Goal: Information Seeking & Learning: Learn about a topic

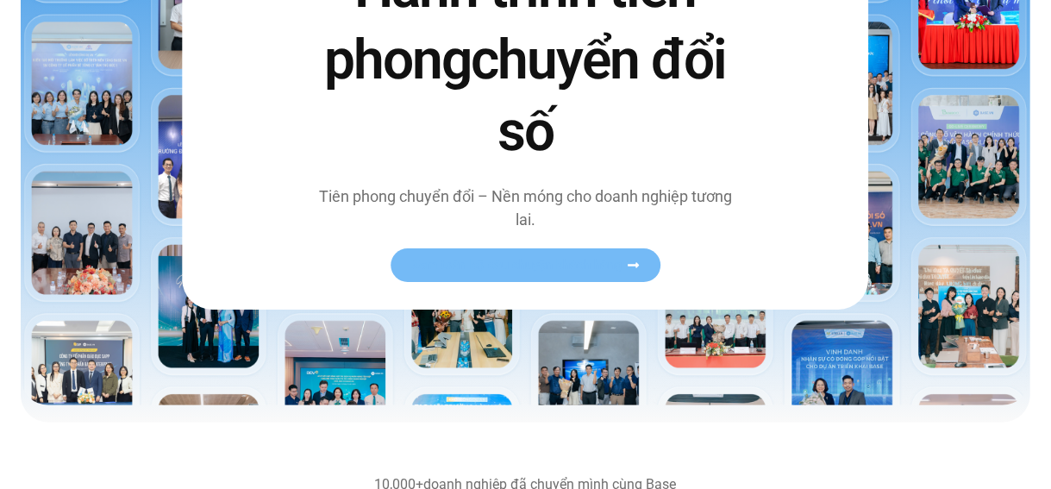
click at [593, 259] on span "Xem toàn bộ câu chuyện khách hàng" at bounding box center [516, 265] width 211 height 13
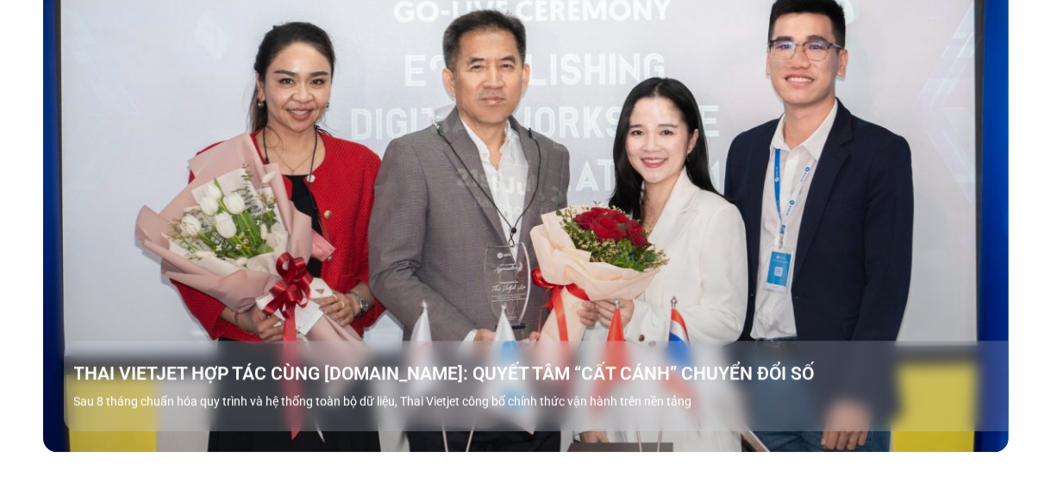
scroll to position [1897, 0]
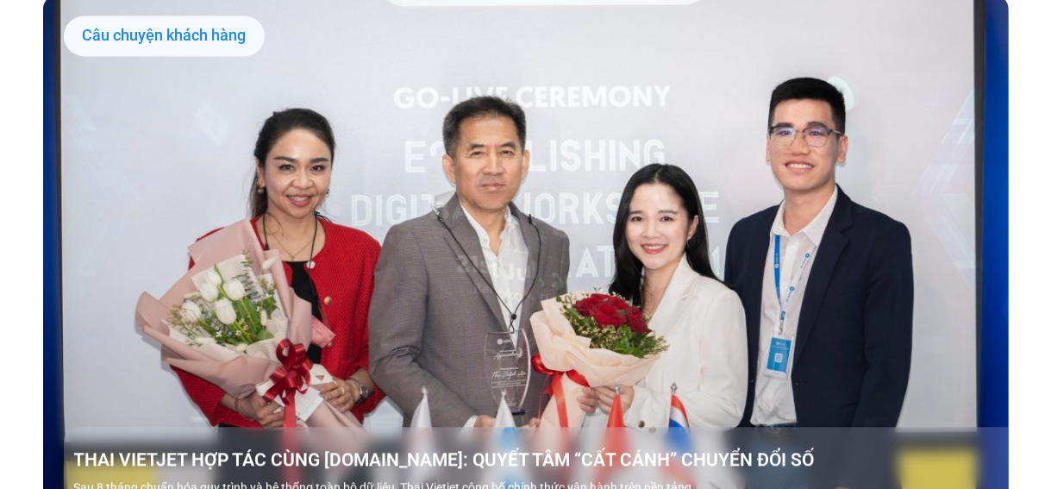
click at [525, 227] on link "Các tab. Mở mục bằng phím Enter hoặc Space, đóng bằng phím Esc và di chuyển bằn…" at bounding box center [526, 266] width 966 height 543
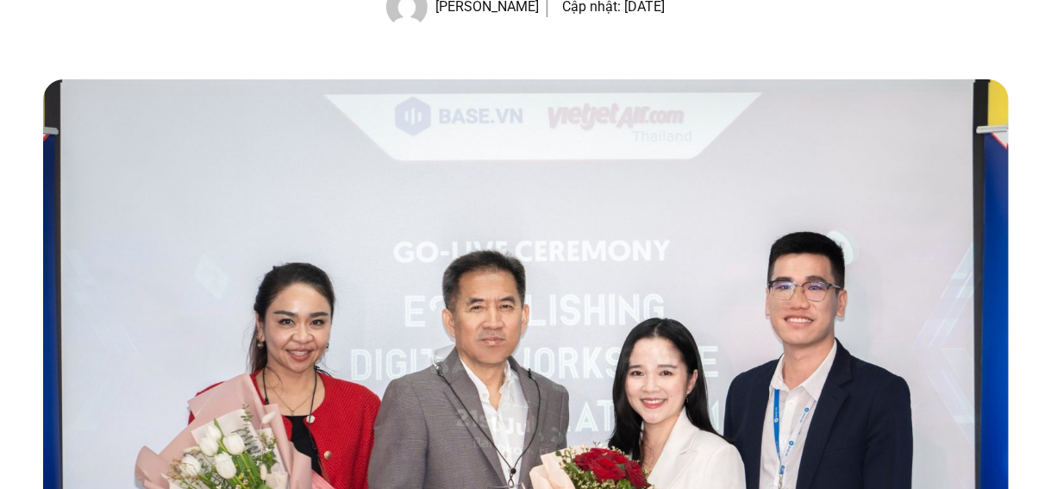
scroll to position [517, 0]
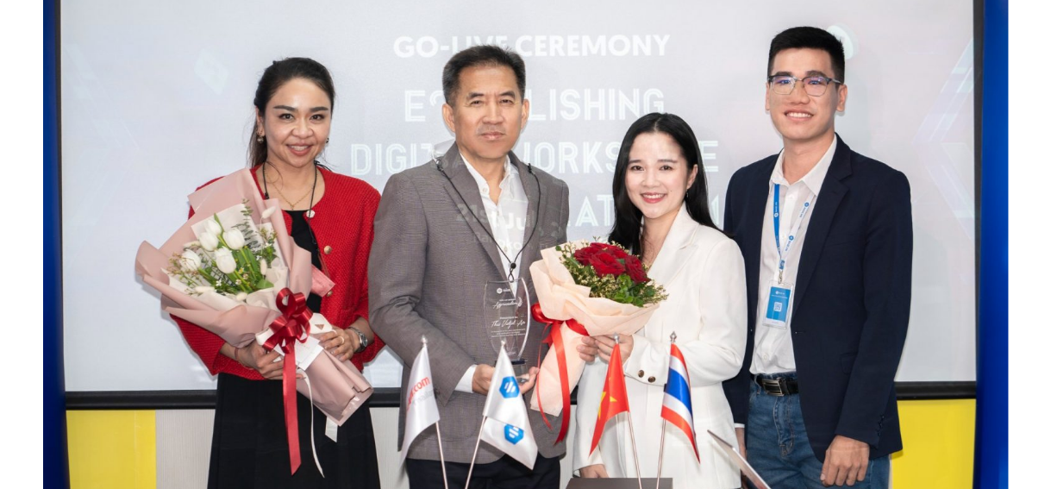
click at [552, 246] on img at bounding box center [526, 216] width 966 height 684
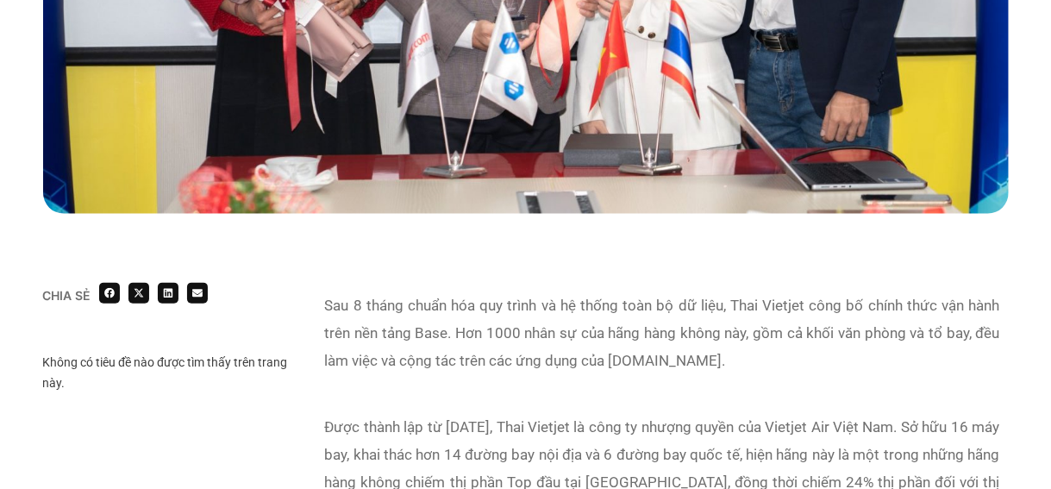
scroll to position [862, 0]
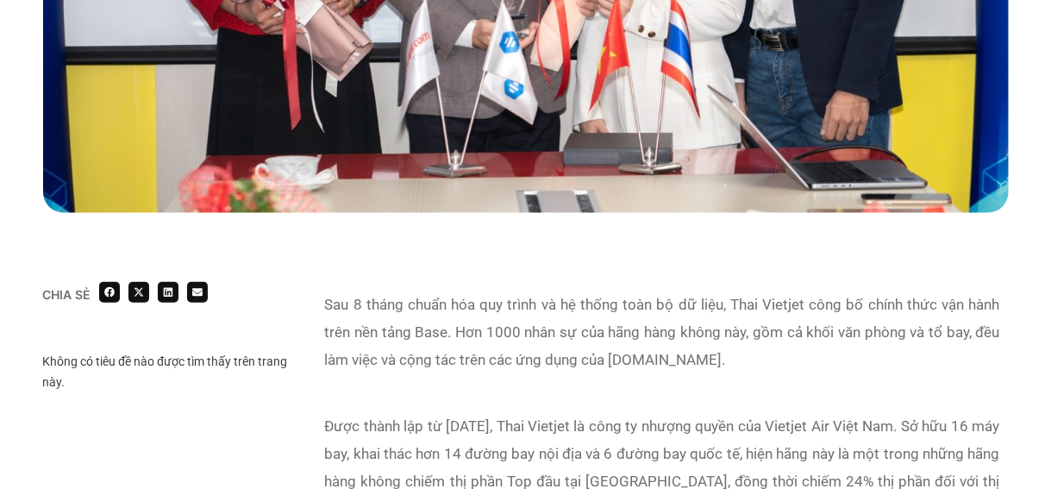
click at [537, 301] on p "Sau 8 tháng chuẩn hóa quy trình và hệ thống toàn bộ dữ liệu, Thai Vietjet công …" at bounding box center [662, 332] width 675 height 83
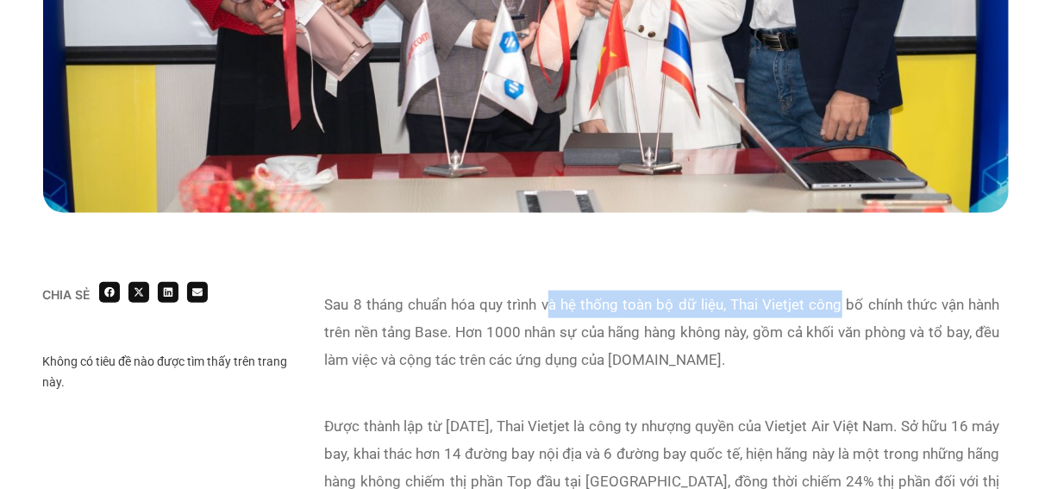
drag, startPoint x: 584, startPoint y: 302, endPoint x: 883, endPoint y: 303, distance: 299.2
click at [868, 303] on p "Sau 8 tháng chuẩn hóa quy trình và hệ thống toàn bộ dữ liệu, Thai Vietjet công …" at bounding box center [662, 332] width 675 height 83
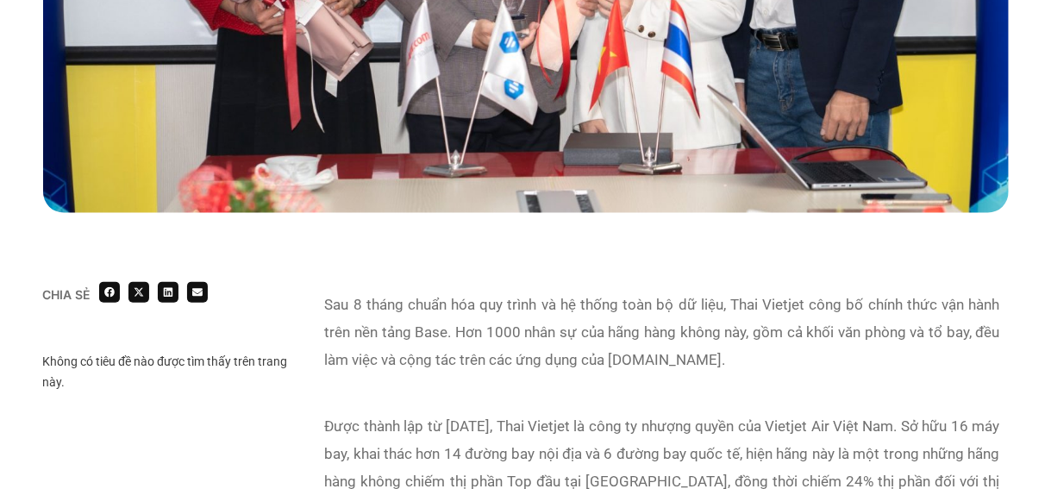
click at [883, 303] on p "Sau 8 tháng chuẩn hóa quy trình và hệ thống toàn bộ dữ liệu, Thai Vietjet công …" at bounding box center [662, 332] width 675 height 83
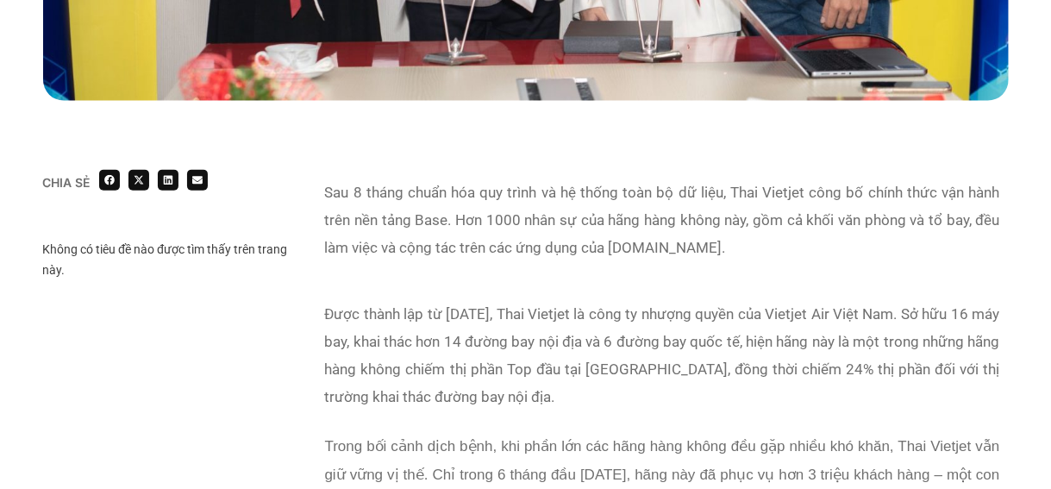
scroll to position [948, 0]
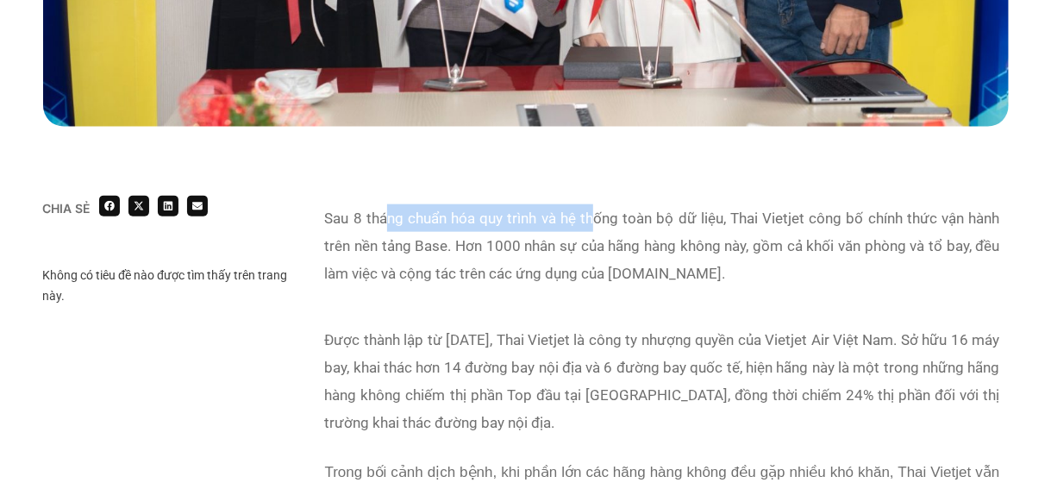
drag, startPoint x: 389, startPoint y: 215, endPoint x: 654, endPoint y: 226, distance: 265.8
click at [652, 227] on p "Sau 8 tháng chuẩn hóa quy trình và hệ thống toàn bộ dữ liệu, Thai Vietjet công …" at bounding box center [662, 245] width 675 height 83
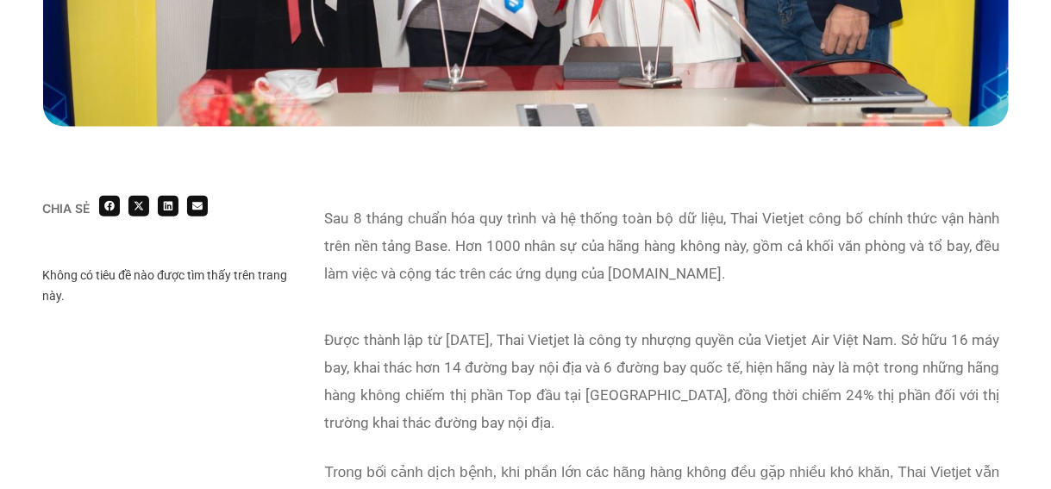
click at [694, 223] on p "Sau 8 tháng chuẩn hóa quy trình và hệ thống toàn bộ dữ liệu, Thai Vietjet công …" at bounding box center [662, 245] width 675 height 83
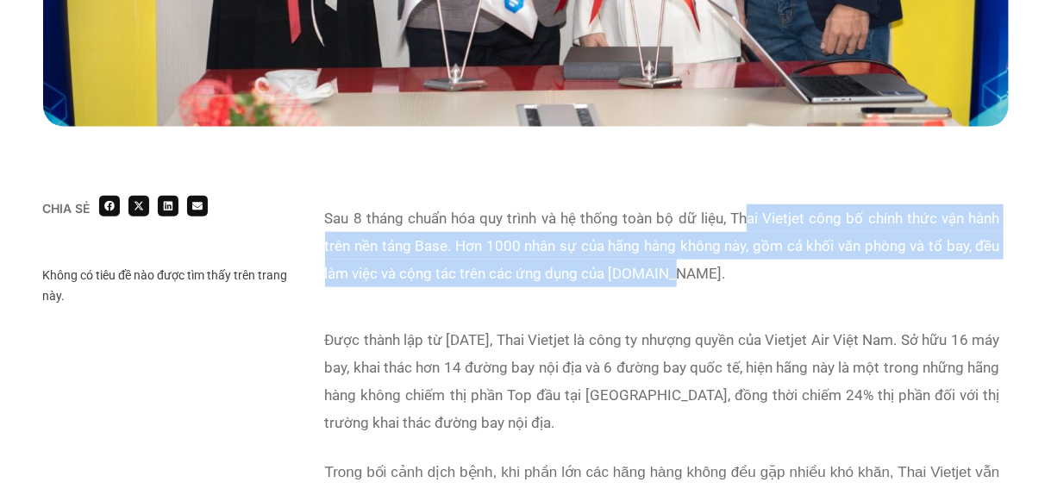
drag, startPoint x: 749, startPoint y: 213, endPoint x: 816, endPoint y: 272, distance: 88.6
click at [816, 272] on p "Sau 8 tháng chuẩn hóa quy trình và hệ thống toàn bộ dữ liệu, Thai Vietjet công …" at bounding box center [662, 245] width 675 height 83
click at [480, 241] on p "Sau 8 tháng chuẩn hóa quy trình và hệ thống toàn bộ dữ liệu, Thai Vietjet công …" at bounding box center [662, 245] width 675 height 83
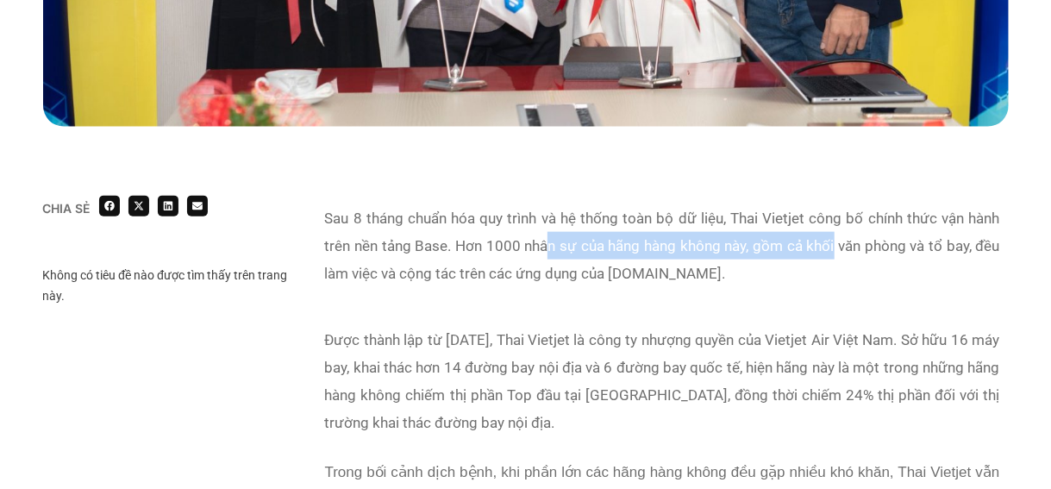
drag, startPoint x: 547, startPoint y: 241, endPoint x: 892, endPoint y: 235, distance: 345.8
click at [856, 248] on p "Sau 8 tháng chuẩn hóa quy trình và hệ thống toàn bộ dữ liệu, Thai Vietjet công …" at bounding box center [662, 245] width 675 height 83
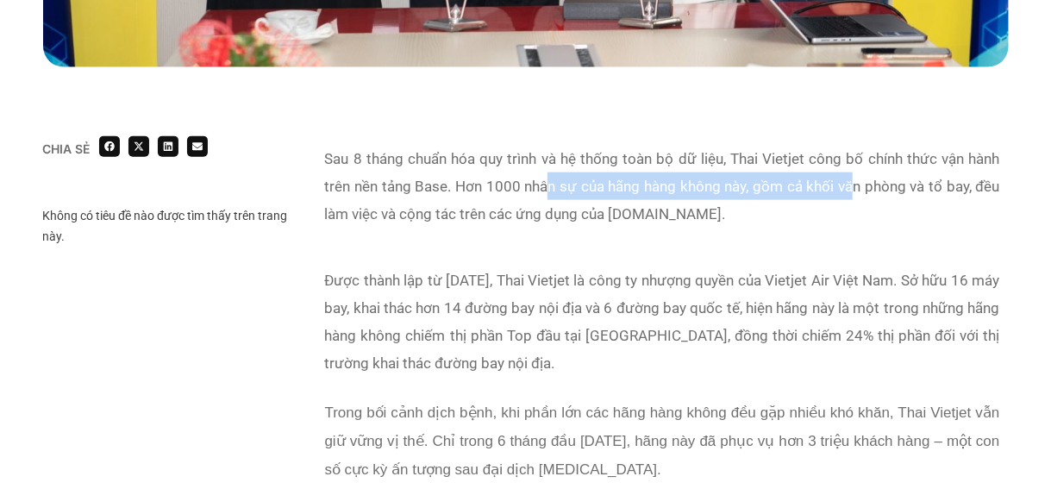
scroll to position [1035, 0]
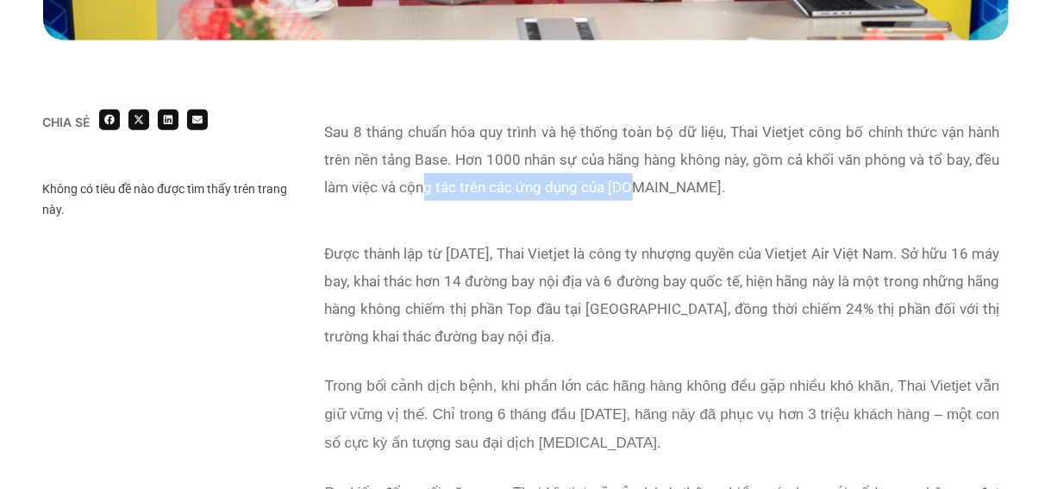
drag, startPoint x: 428, startPoint y: 183, endPoint x: 649, endPoint y: 184, distance: 221.6
click at [636, 184] on p "Sau 8 tháng chuẩn hóa quy trình và hệ thống toàn bộ dữ liệu, Thai Vietjet công …" at bounding box center [662, 159] width 675 height 83
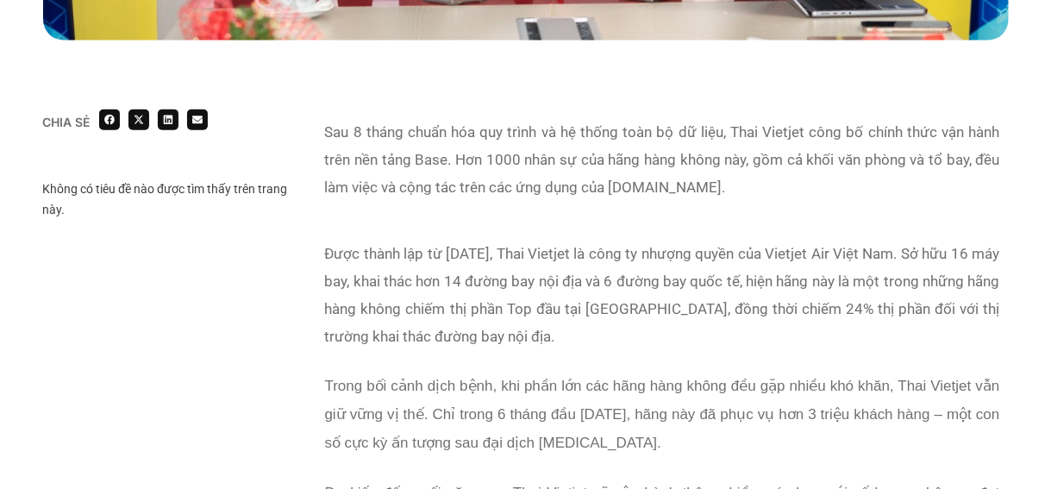
click at [649, 184] on p "Sau 8 tháng chuẩn hóa quy trình và hệ thống toàn bộ dữ liệu, Thai Vietjet công …" at bounding box center [662, 159] width 675 height 83
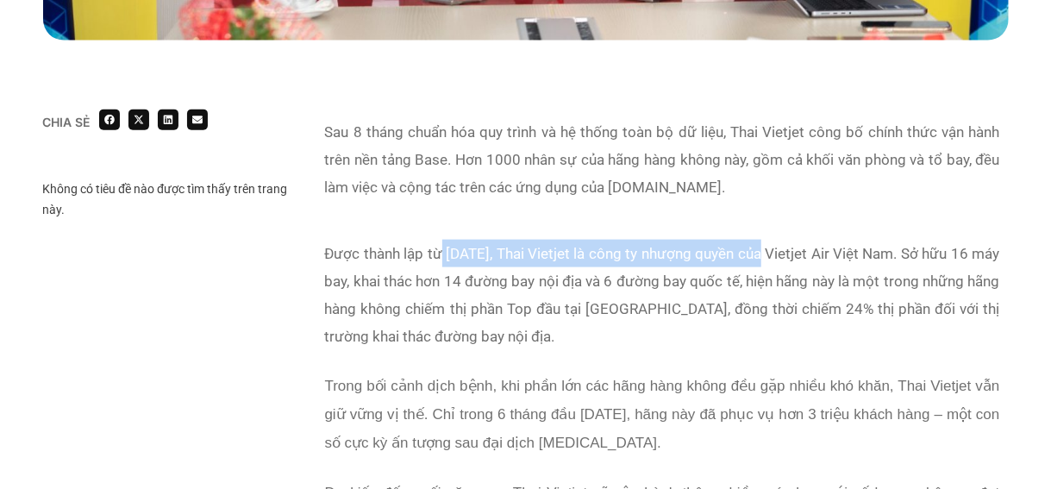
drag, startPoint x: 441, startPoint y: 247, endPoint x: 808, endPoint y: 253, distance: 366.5
click at [778, 254] on p "Được thành lập từ năm 2013, Thai Vietjet là công ty nhượng quyền của Vietjet Ai…" at bounding box center [662, 295] width 675 height 110
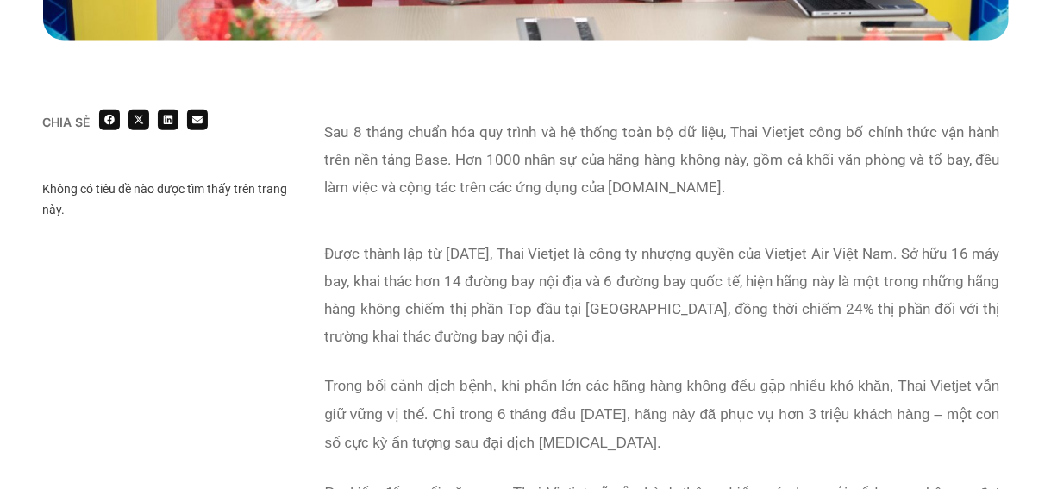
drag, startPoint x: 843, startPoint y: 253, endPoint x: 877, endPoint y: 251, distance: 33.7
click at [844, 253] on p "Được thành lập từ năm 2013, Thai Vietjet là công ty nhượng quyền của Vietjet Ai…" at bounding box center [662, 295] width 675 height 110
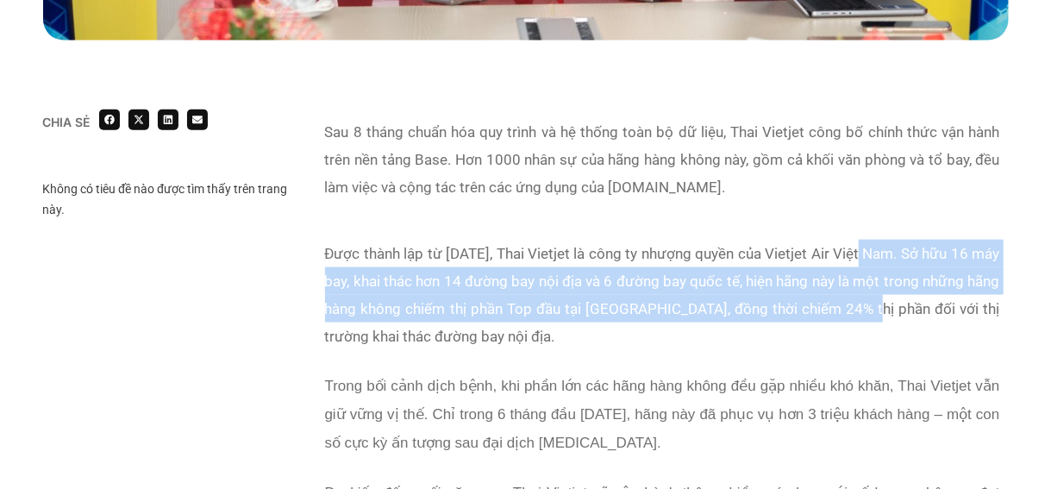
drag, startPoint x: 878, startPoint y: 251, endPoint x: 883, endPoint y: 313, distance: 62.2
click at [883, 313] on p "Được thành lập từ năm 2013, Thai Vietjet là công ty nhượng quyền của Vietjet Ai…" at bounding box center [662, 295] width 675 height 110
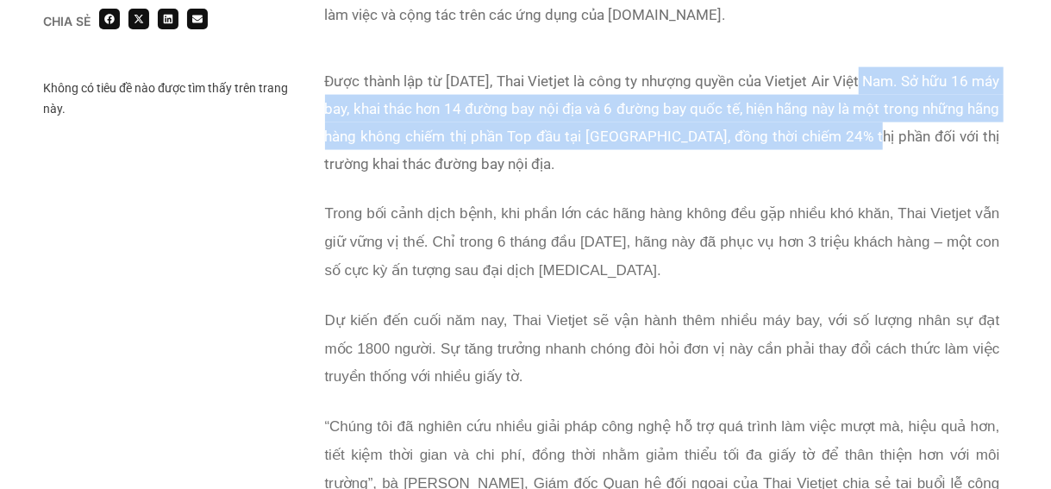
click at [396, 142] on p "Được thành lập từ năm 2013, Thai Vietjet là công ty nhượng quyền của Vietjet Ai…" at bounding box center [662, 122] width 675 height 110
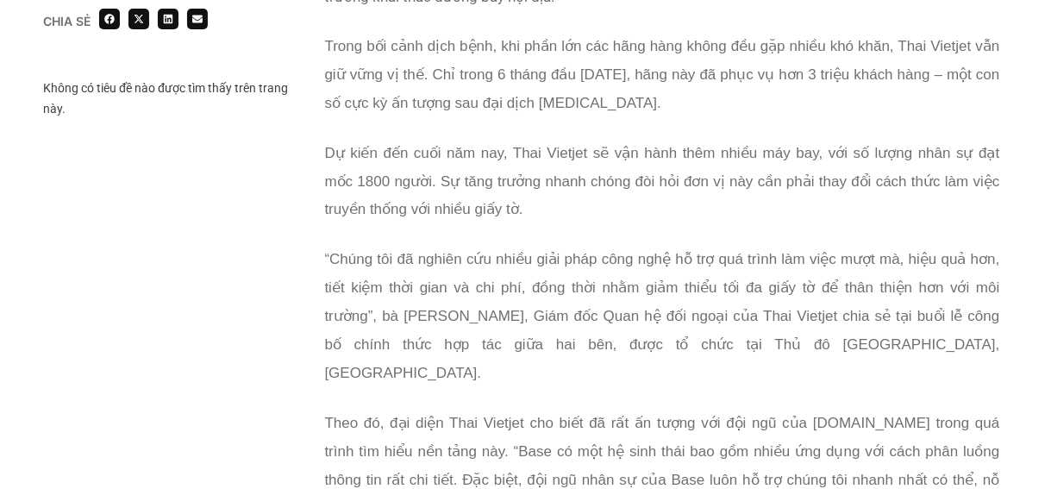
scroll to position [1379, 0]
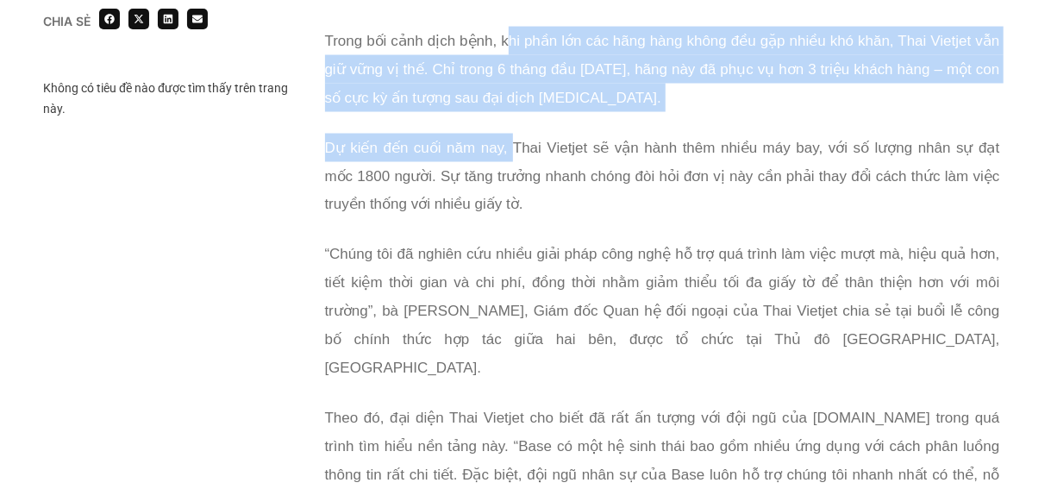
drag, startPoint x: 510, startPoint y: 59, endPoint x: 497, endPoint y: 175, distance: 117.0
click at [502, 128] on div "Được thành lập từ năm 2013, Thai Vietjet là công ty nhượng quyền của Vietjet Ai…" at bounding box center [662, 260] width 675 height 730
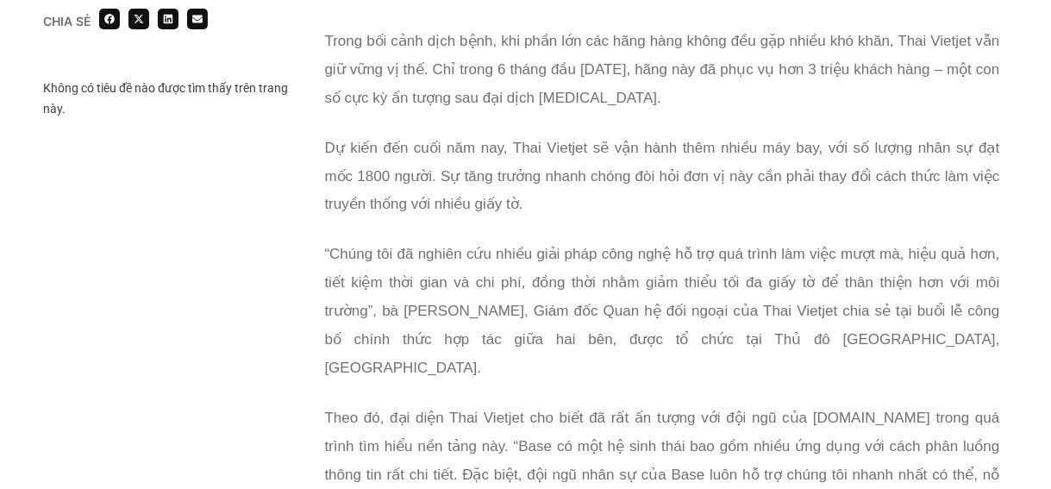
click at [495, 184] on p "Dự kiến đến cuối năm nay, Thai Vietjet sẽ vận hành thêm nhiều máy bay, với số l…" at bounding box center [662, 176] width 675 height 85
click at [473, 241] on p "“Chúng tôi đã nghiên cứu nhiều giải pháp công nghệ hỗ trợ quá trình làm việc mư…" at bounding box center [662, 312] width 675 height 142
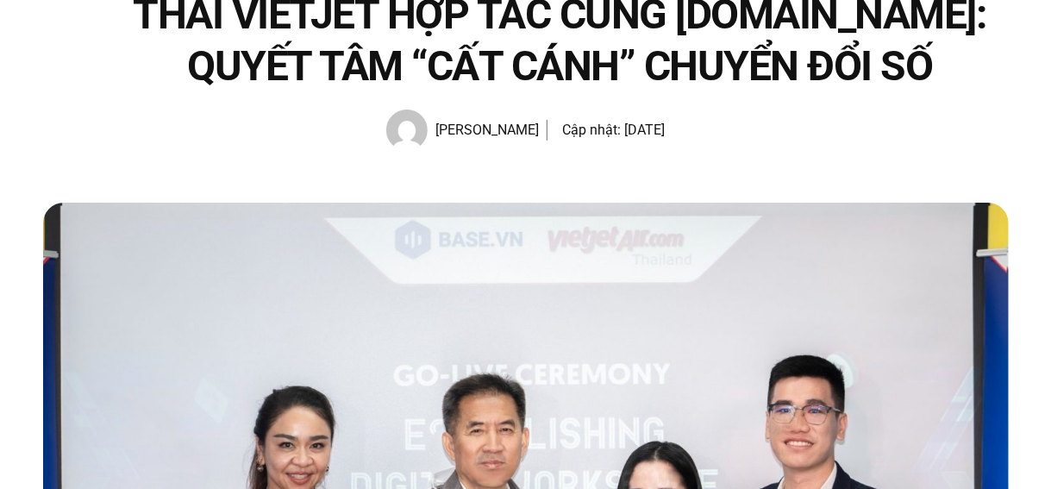
scroll to position [86, 0]
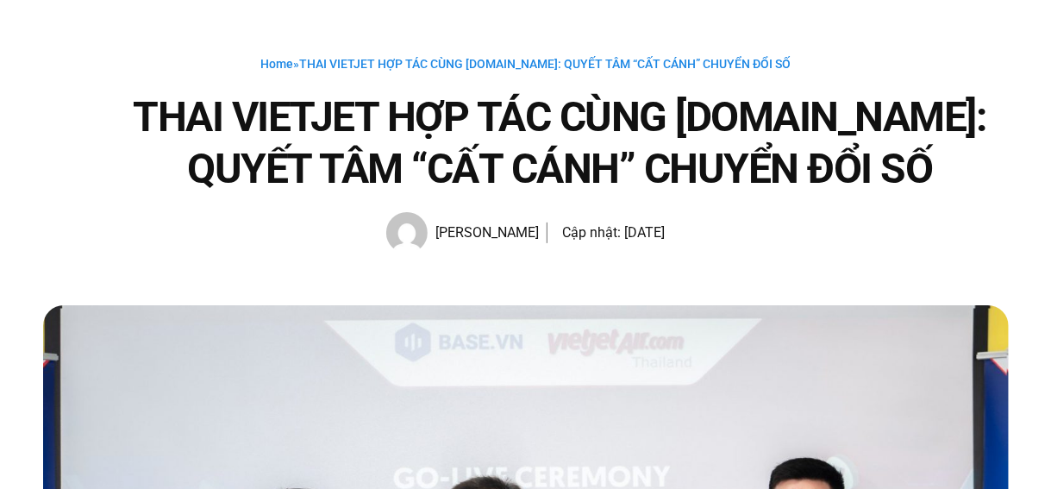
drag, startPoint x: 591, startPoint y: 231, endPoint x: 705, endPoint y: 236, distance: 114.8
click at [705, 236] on div "Home » THAI VIETJET HỢP TÁC CÙNG BASE.VN: QUYẾT TÂM “CẤT CÁNH” CHUYỂN ĐỔI SỐ TH…" at bounding box center [526, 153] width 966 height 200
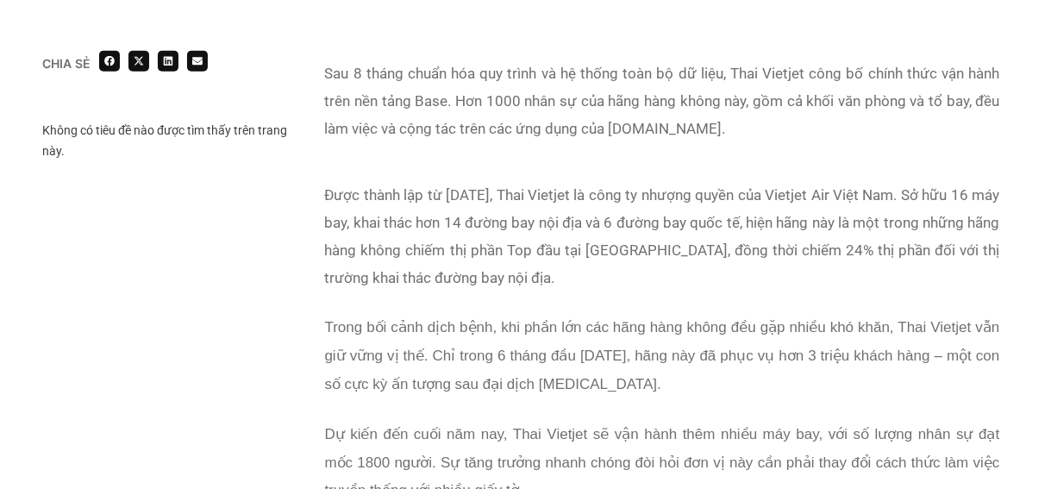
scroll to position [1121, 0]
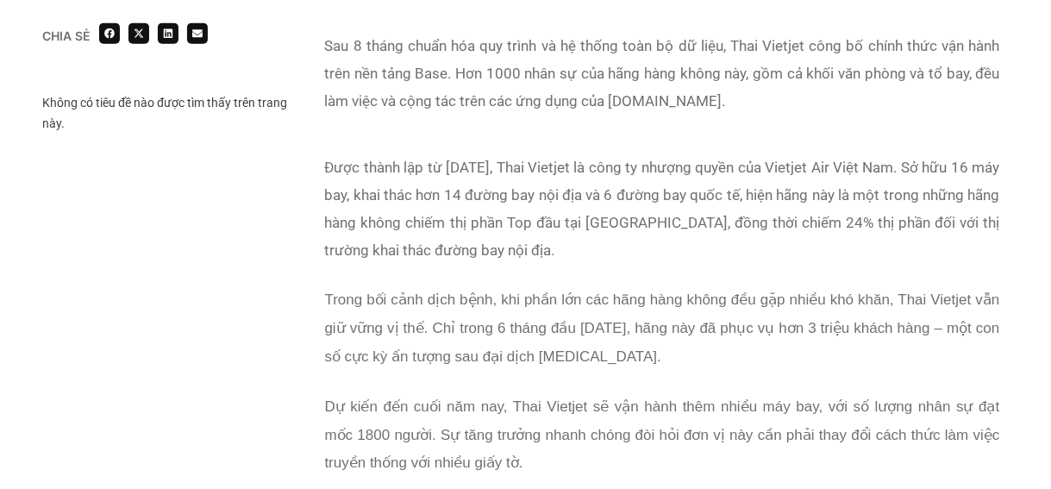
click at [362, 47] on p "Sau 8 tháng chuẩn hóa quy trình và hệ thống toàn bộ dữ liệu, Thai Vietjet công …" at bounding box center [662, 73] width 675 height 83
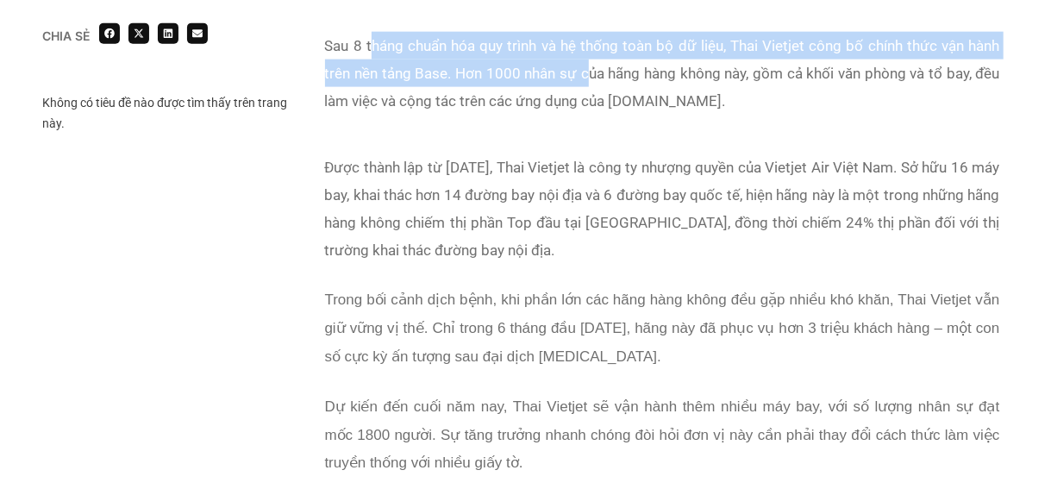
drag, startPoint x: 373, startPoint y: 45, endPoint x: 588, endPoint y: 82, distance: 217.8
click at [588, 82] on p "Sau 8 tháng chuẩn hóa quy trình và hệ thống toàn bộ dữ liệu, Thai Vietjet công …" at bounding box center [662, 73] width 675 height 83
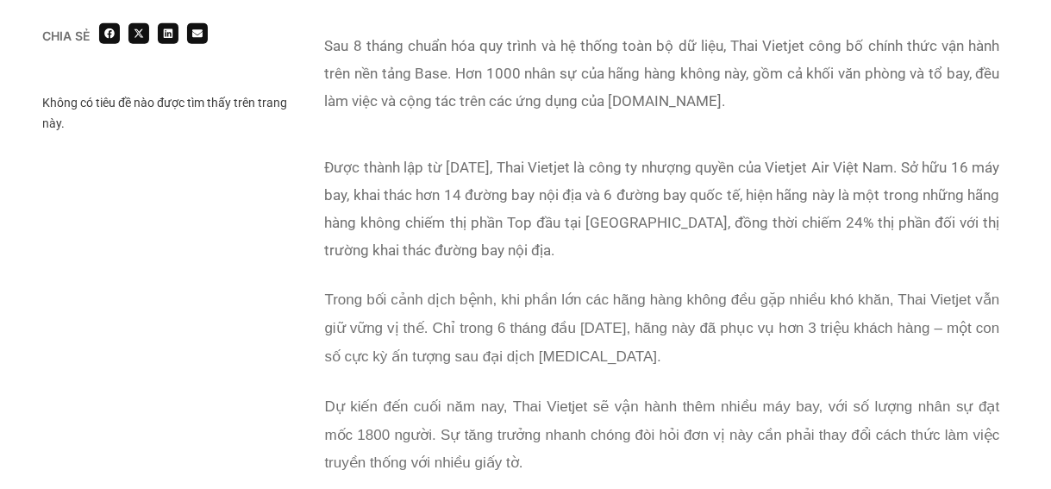
click at [601, 91] on p "Sau 8 tháng chuẩn hóa quy trình và hệ thống toàn bộ dữ liệu, Thai Vietjet công …" at bounding box center [662, 73] width 675 height 83
drag, startPoint x: 705, startPoint y: 47, endPoint x: 735, endPoint y: 50, distance: 30.3
click at [735, 50] on p "Sau 8 tháng chuẩn hóa quy trình và hệ thống toàn bộ dữ liệu, Thai Vietjet công …" at bounding box center [662, 73] width 675 height 83
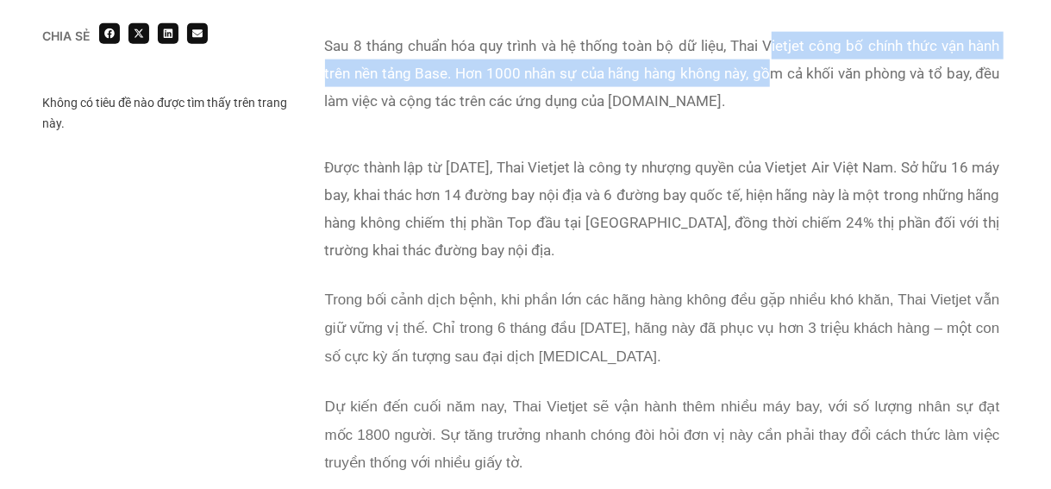
drag, startPoint x: 768, startPoint y: 49, endPoint x: 774, endPoint y: 83, distance: 34.2
click at [774, 83] on p "Sau 8 tháng chuẩn hóa quy trình và hệ thống toàn bộ dữ liệu, Thai Vietjet công …" at bounding box center [662, 73] width 675 height 83
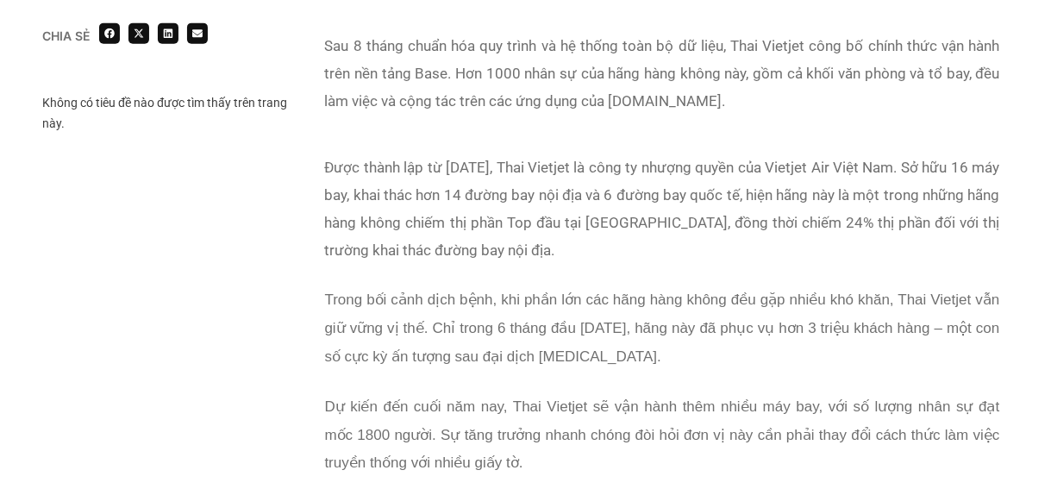
click at [763, 180] on p "Được thành lập từ năm 2013, Thai Vietjet là công ty nhượng quyền của Vietjet Ai…" at bounding box center [662, 208] width 675 height 110
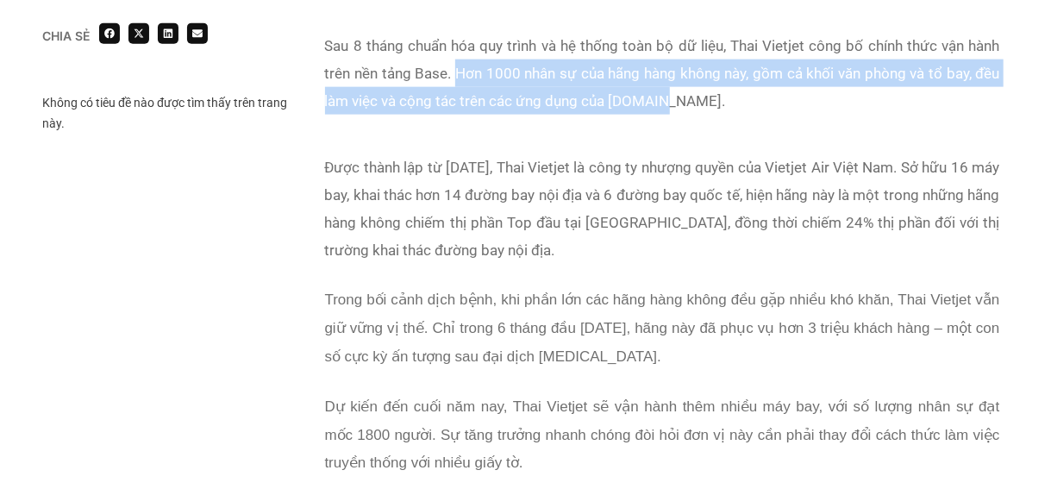
drag, startPoint x: 456, startPoint y: 74, endPoint x: 660, endPoint y: 97, distance: 204.7
click at [660, 97] on p "Sau 8 tháng chuẩn hóa quy trình và hệ thống toàn bộ dữ liệu, Thai Vietjet công …" at bounding box center [662, 73] width 675 height 83
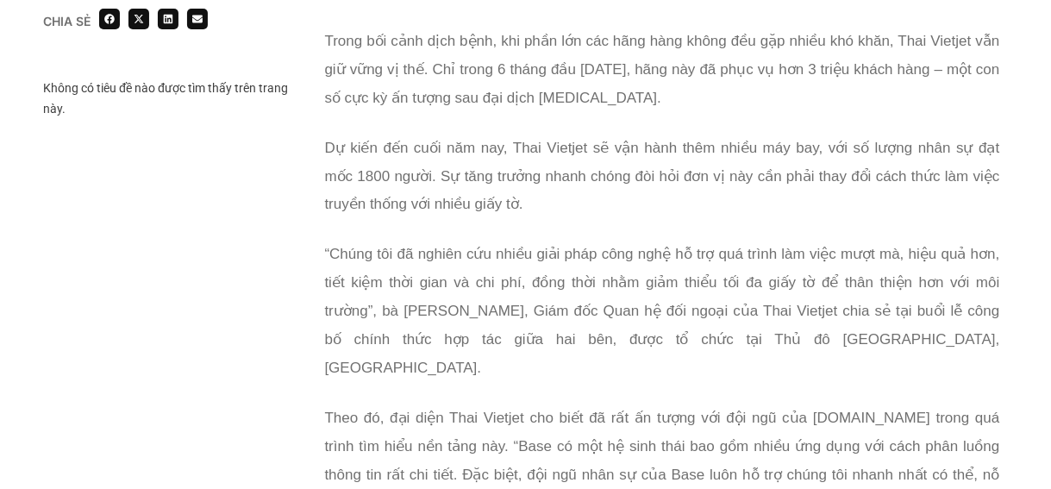
scroll to position [1466, 0]
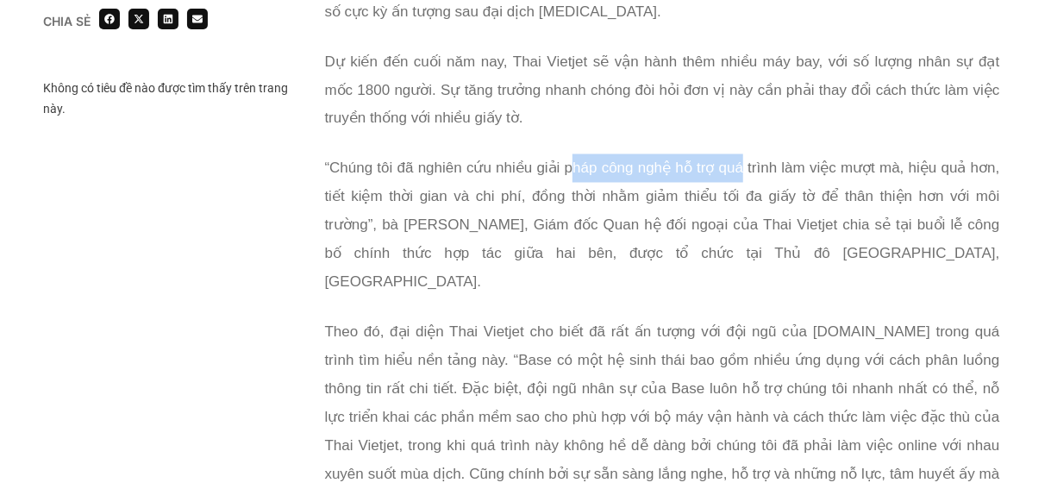
drag, startPoint x: 575, startPoint y: 162, endPoint x: 749, endPoint y: 170, distance: 174.3
click at [745, 171] on p "“Chúng tôi đã nghiên cứu nhiều giải pháp công nghệ hỗ trợ quá trình làm việc mư…" at bounding box center [662, 225] width 675 height 142
click at [754, 168] on span "“Chúng tôi đã nghiên cứu nhiều giải pháp công nghệ hỗ trợ quá trình làm việc mư…" at bounding box center [662, 225] width 675 height 130
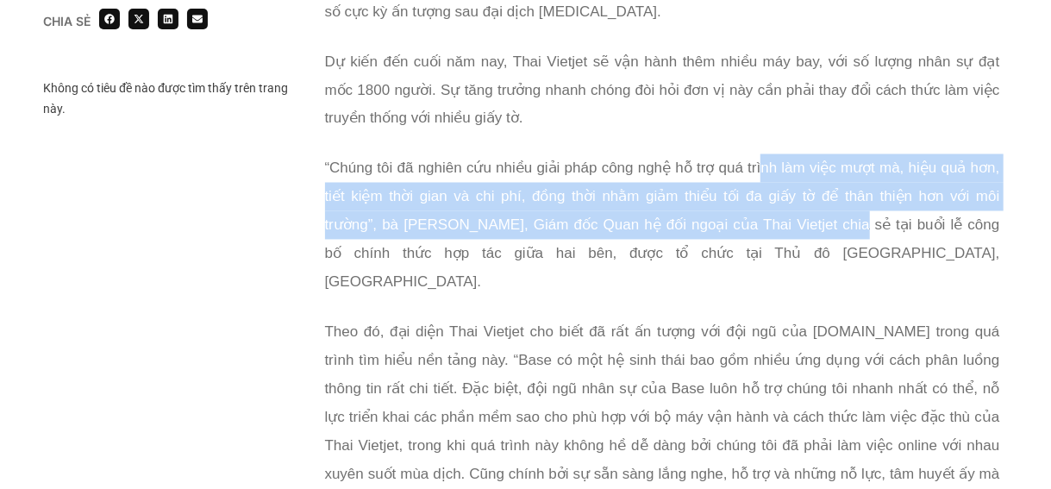
drag, startPoint x: 762, startPoint y: 162, endPoint x: 842, endPoint y: 222, distance: 99.8
click at [842, 222] on span "“Chúng tôi đã nghiên cứu nhiều giải pháp công nghệ hỗ trợ quá trình làm việc mư…" at bounding box center [662, 225] width 675 height 130
click at [842, 217] on span "“Chúng tôi đã nghiên cứu nhiều giải pháp công nghệ hỗ trợ quá trình làm việc mư…" at bounding box center [662, 225] width 675 height 130
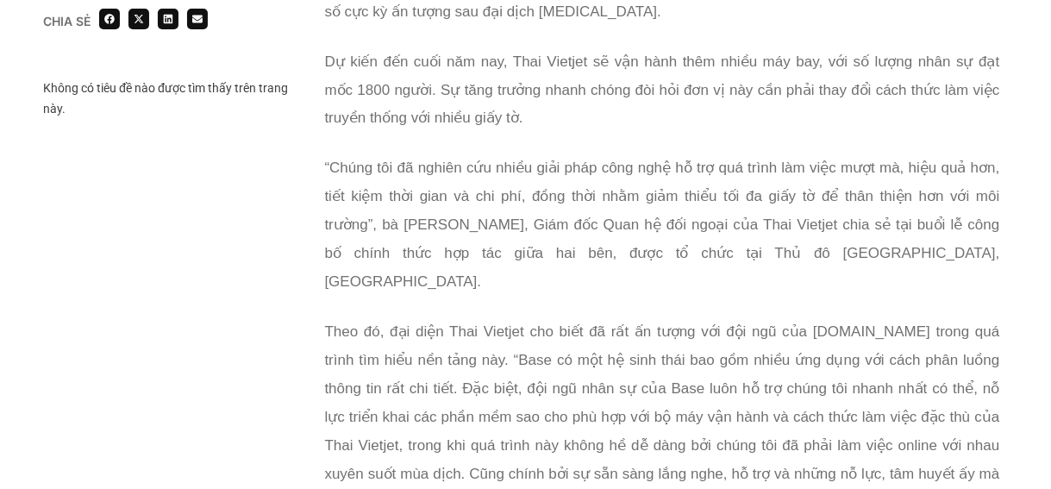
click at [550, 216] on span "“Chúng tôi đã nghiên cứu nhiều giải pháp công nghệ hỗ trợ quá trình làm việc mư…" at bounding box center [662, 225] width 675 height 130
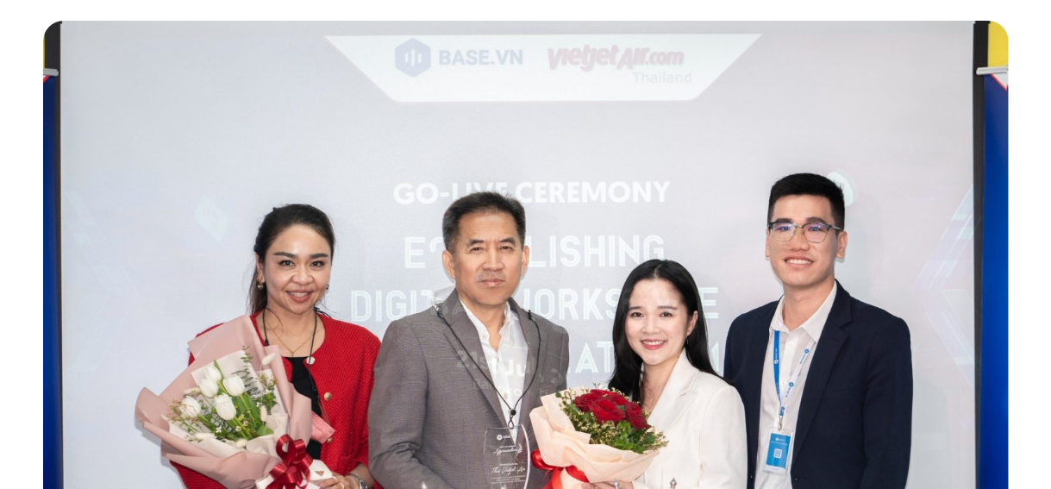
scroll to position [259, 0]
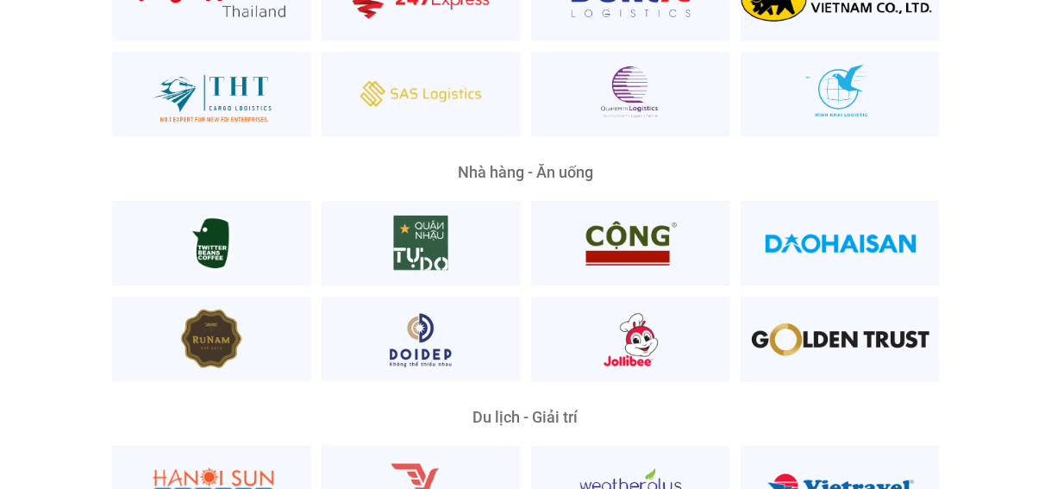
scroll to position [4144, 0]
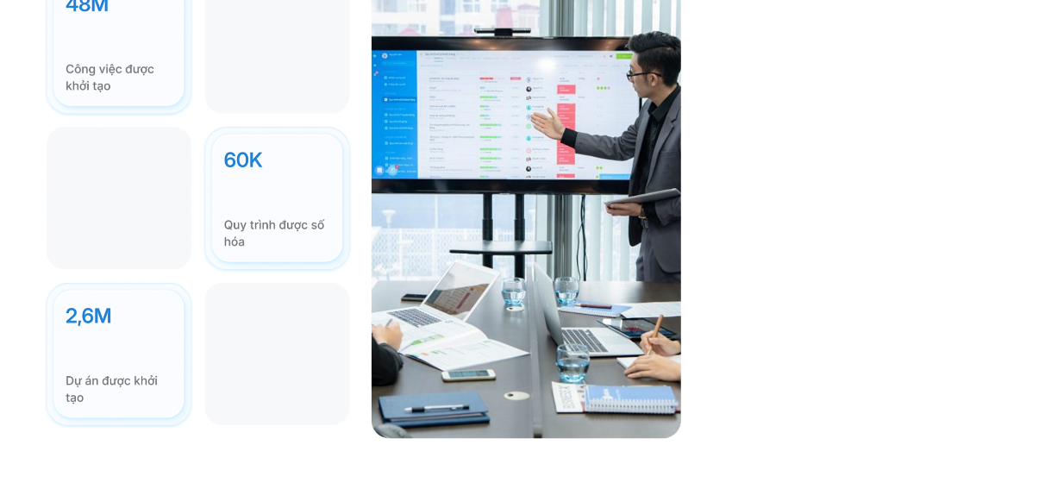
scroll to position [5092, 0]
